Goal: Navigation & Orientation: Find specific page/section

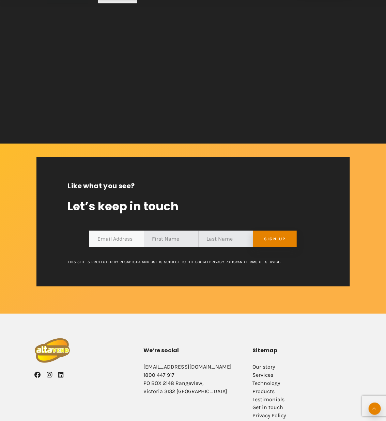
scroll to position [1385, 0]
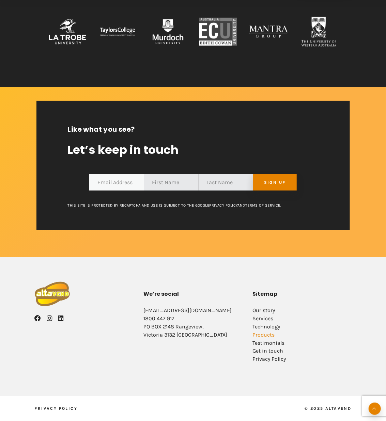
click at [264, 335] on link "Products" at bounding box center [263, 335] width 22 height 6
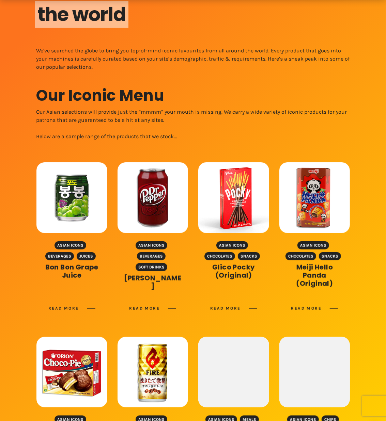
scroll to position [272, 0]
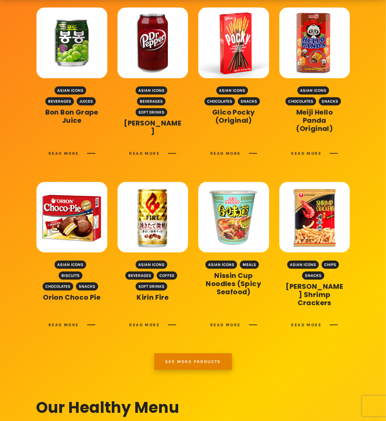
click at [225, 361] on link "See more products" at bounding box center [193, 362] width 78 height 16
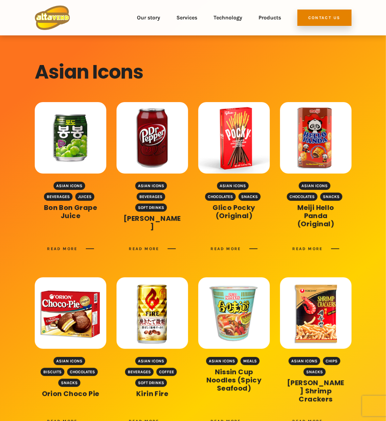
click at [50, 18] on link at bounding box center [52, 17] width 35 height 25
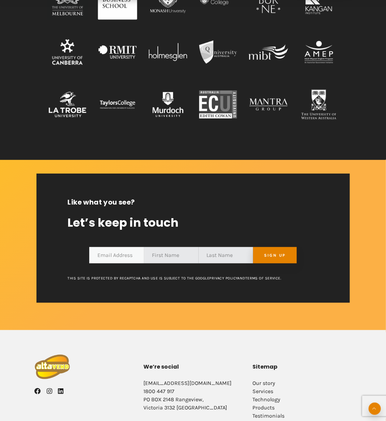
scroll to position [1385, 0]
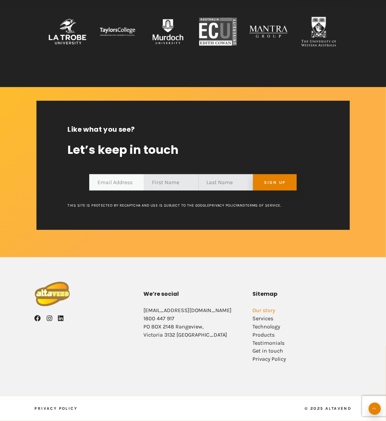
click at [271, 311] on link "Our story" at bounding box center [263, 310] width 22 height 6
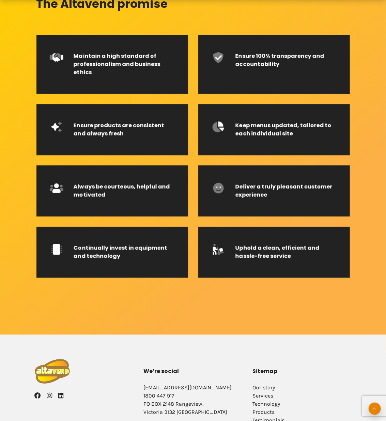
scroll to position [1024, 0]
